Goal: Transaction & Acquisition: Download file/media

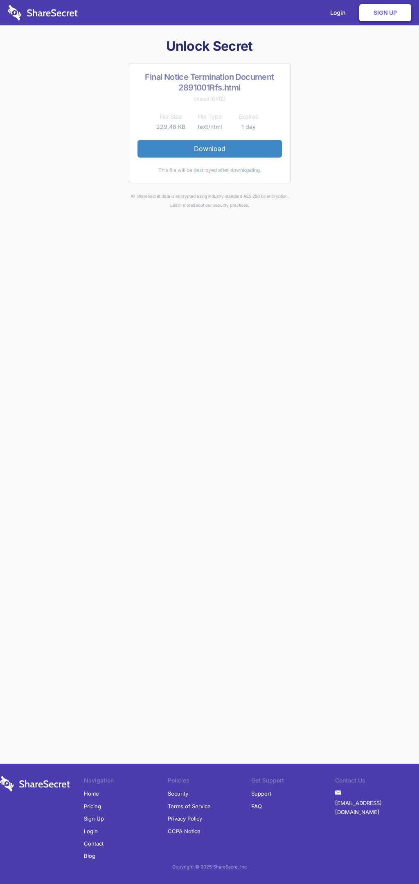
click at [210, 149] on link "Download" at bounding box center [210, 148] width 144 height 17
